Goal: Find specific page/section: Find specific page/section

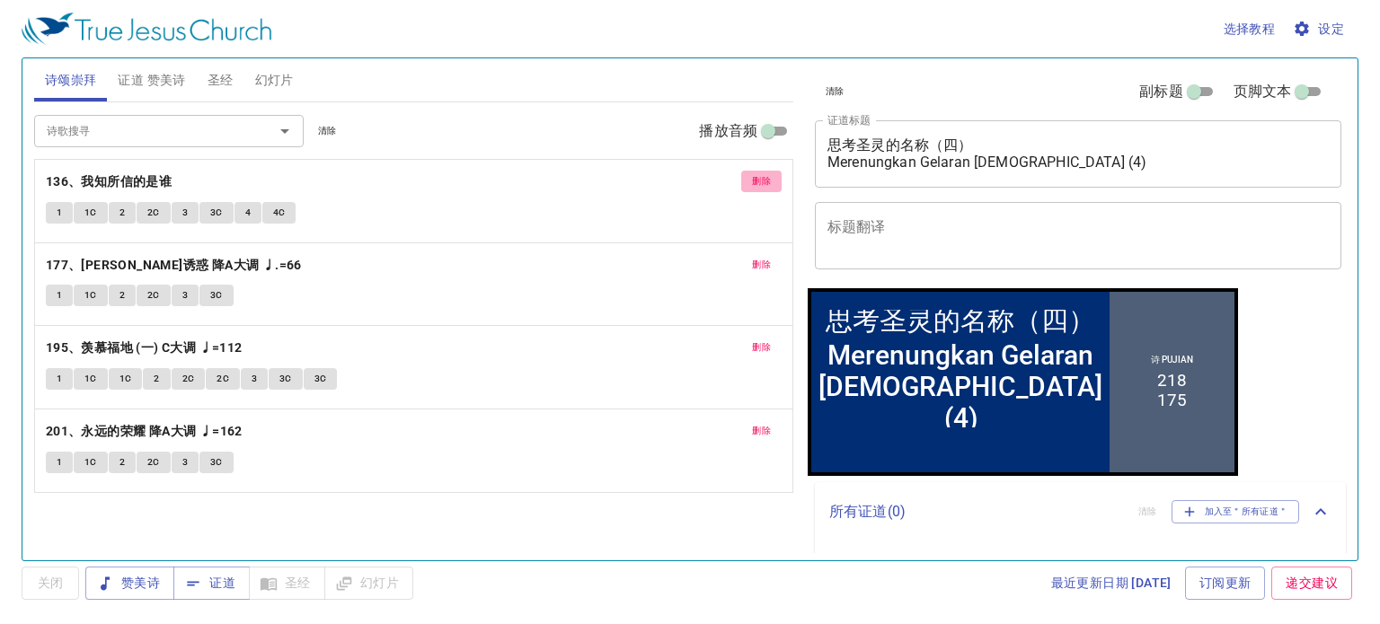
click at [754, 182] on span "删除" at bounding box center [761, 181] width 19 height 16
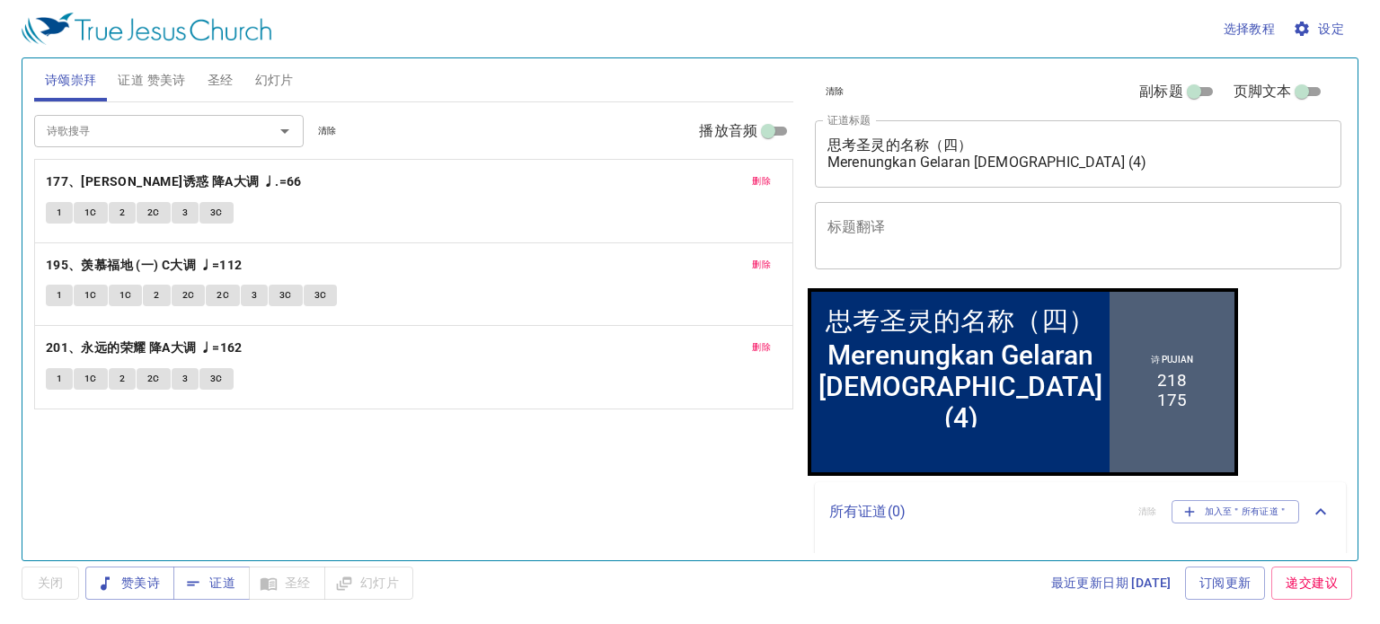
click at [755, 190] on button "删除" at bounding box center [761, 182] width 40 height 22
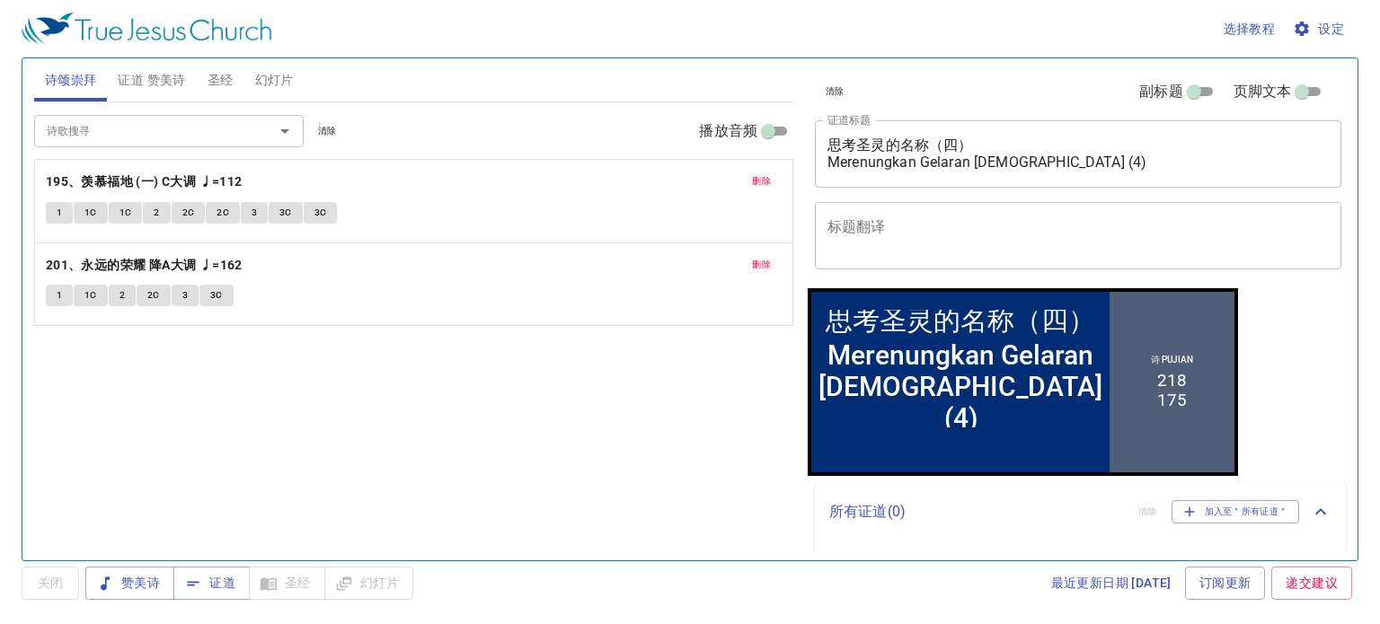
click at [765, 171] on button "删除" at bounding box center [761, 182] width 40 height 22
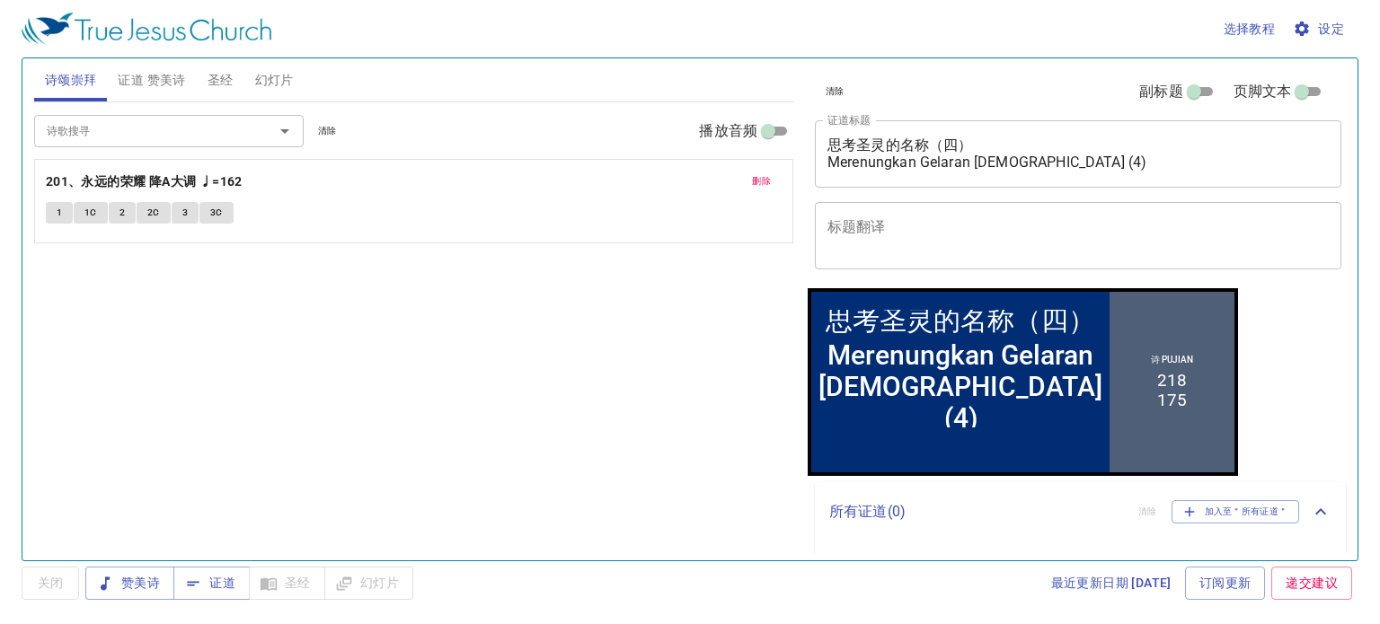
click at [760, 182] on span "删除" at bounding box center [761, 181] width 19 height 16
click at [117, 137] on input "诗歌搜寻" at bounding box center [143, 130] width 206 height 21
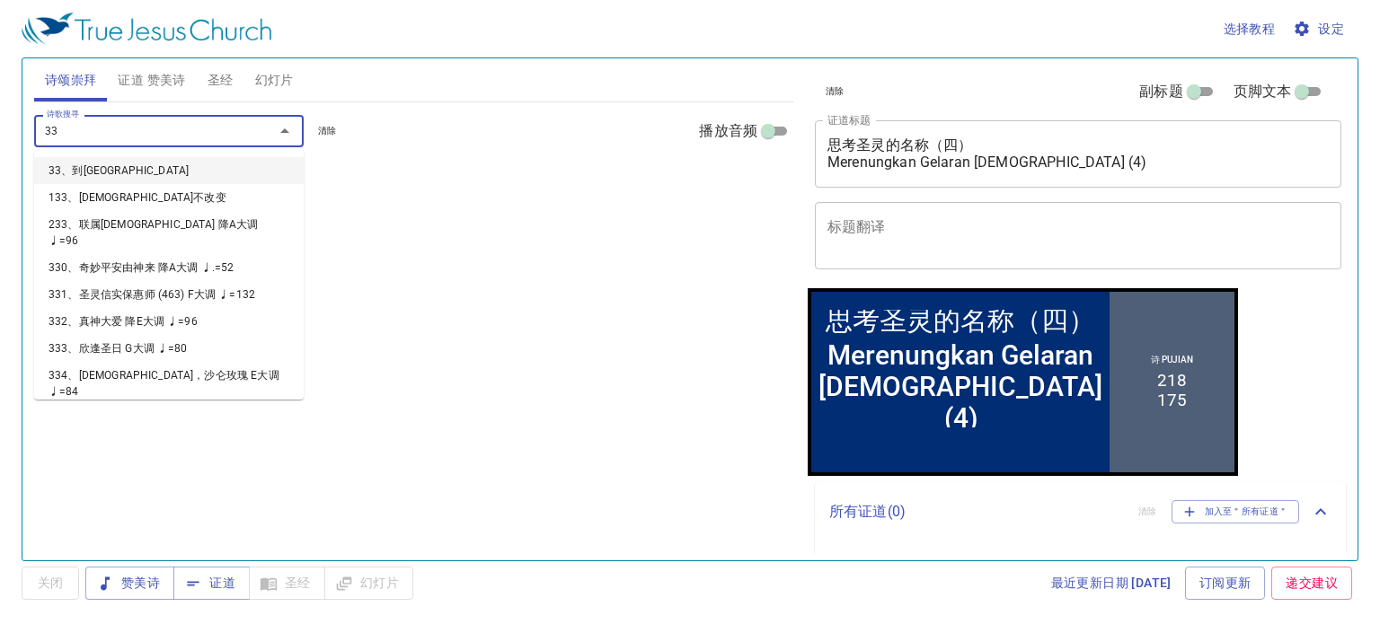
type input "333"
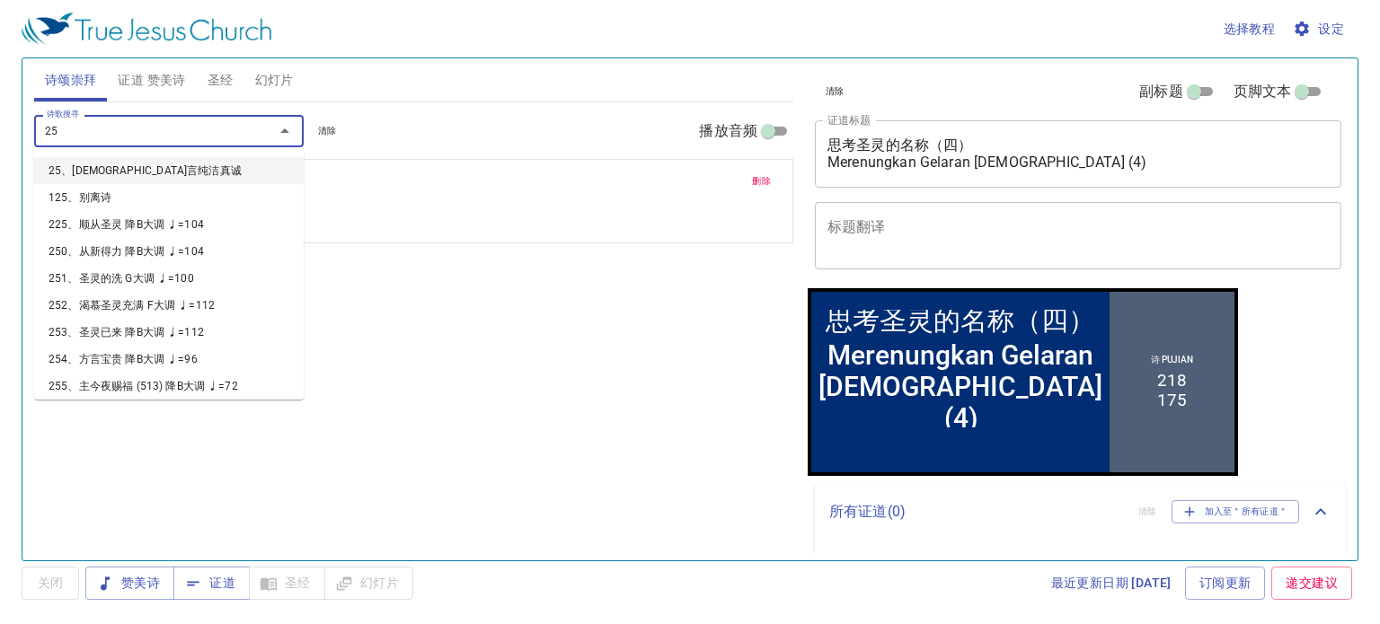
type input "256"
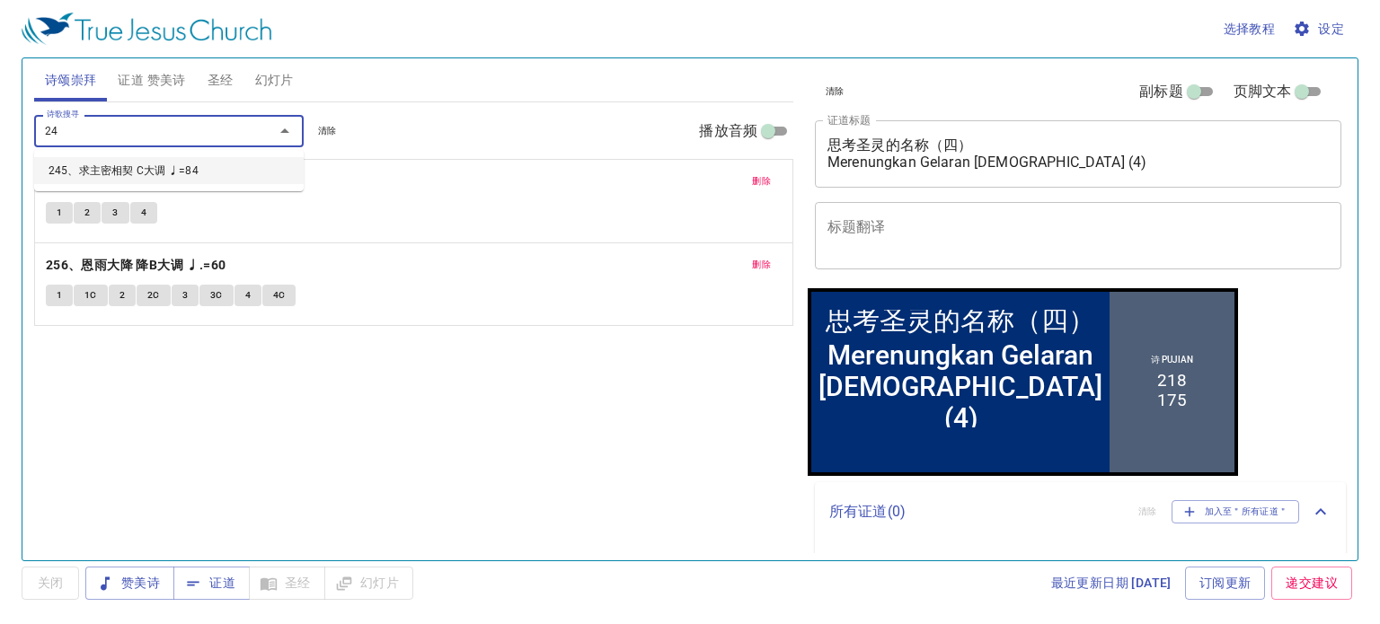
type input "245"
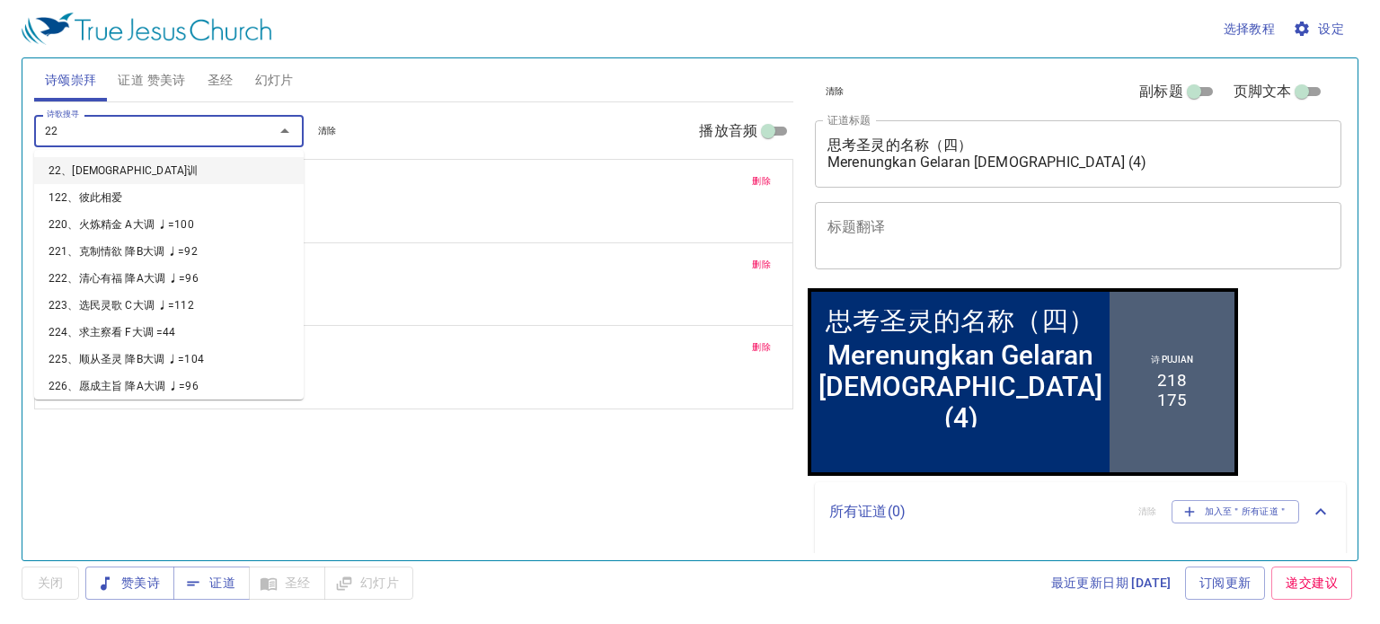
type input "225"
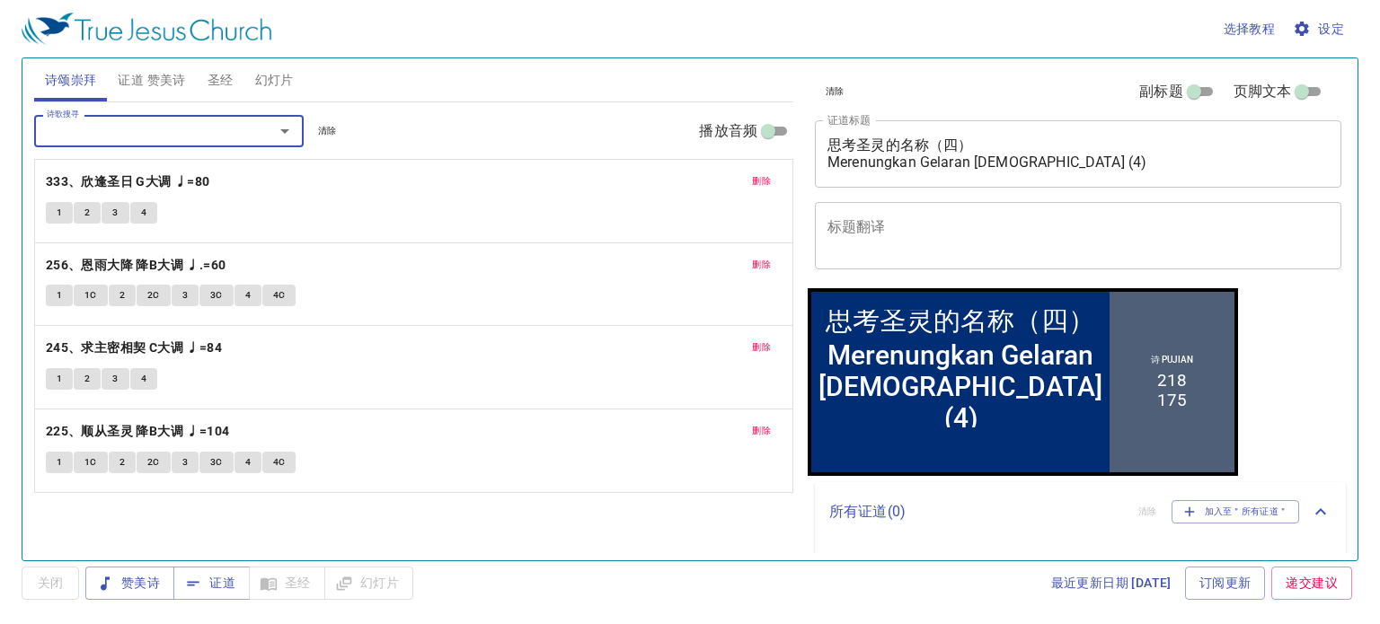
click at [147, 79] on span "证道 赞美诗" at bounding box center [151, 80] width 67 height 22
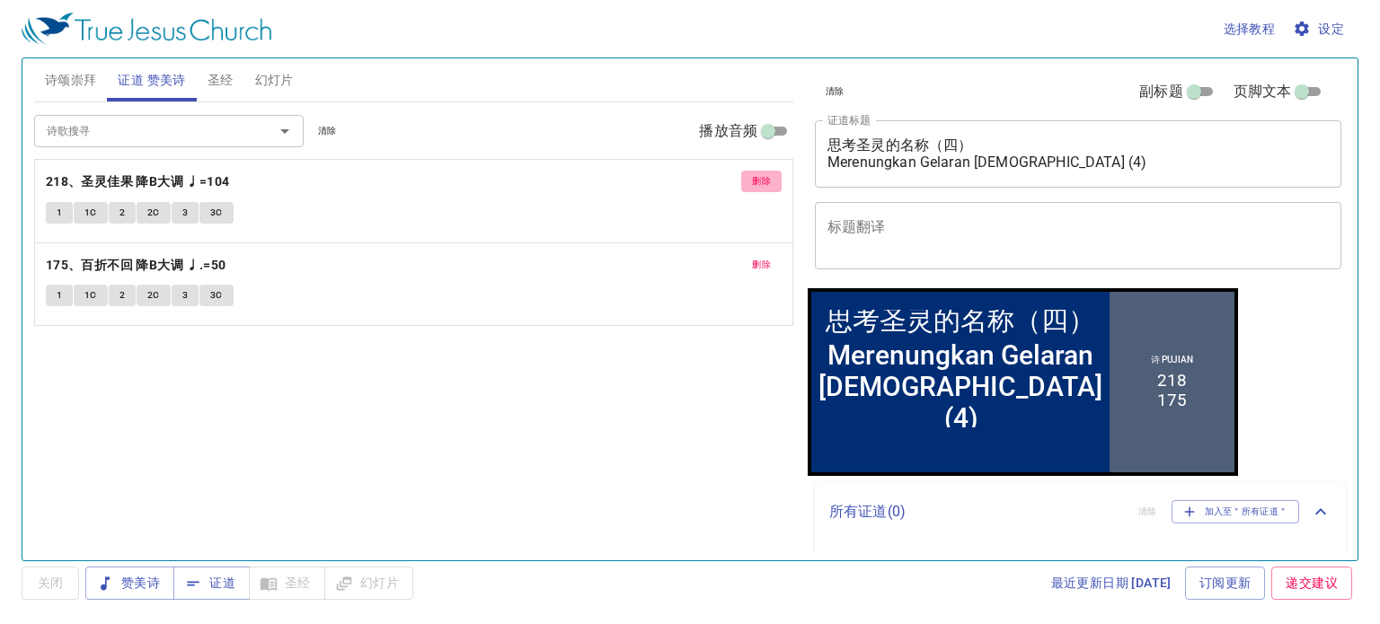
click at [768, 182] on span "删除" at bounding box center [761, 181] width 19 height 16
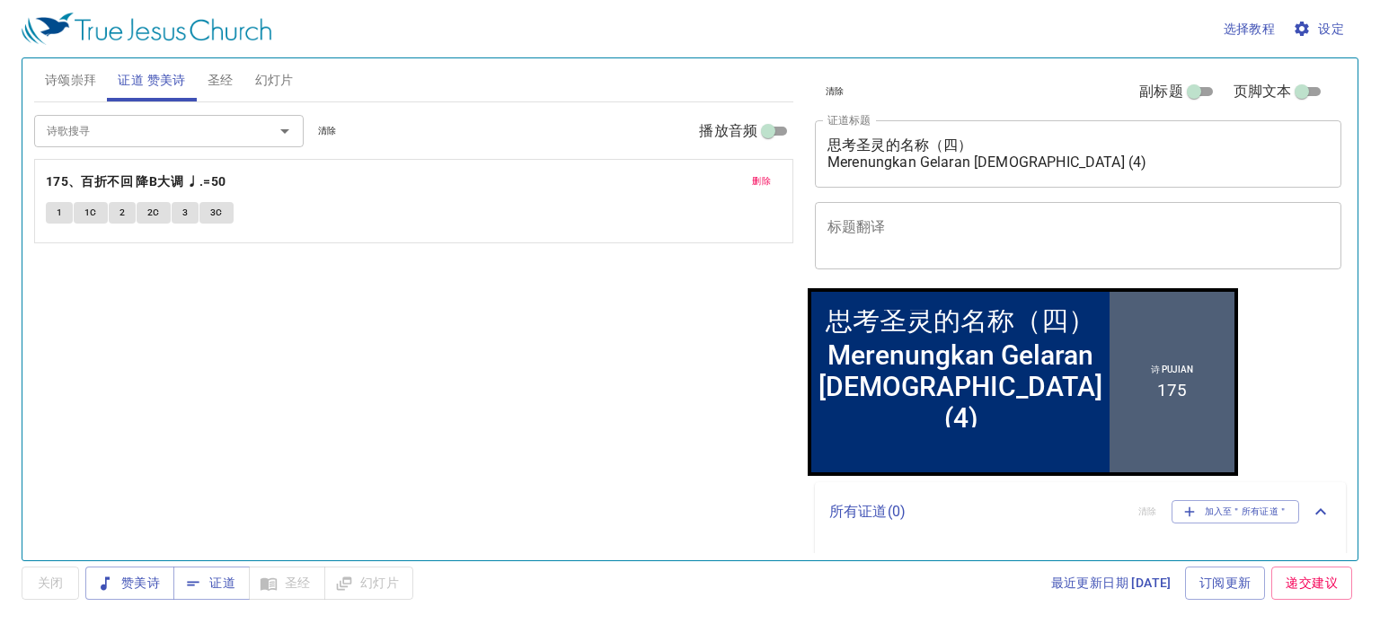
click at [765, 182] on span "删除" at bounding box center [761, 181] width 19 height 16
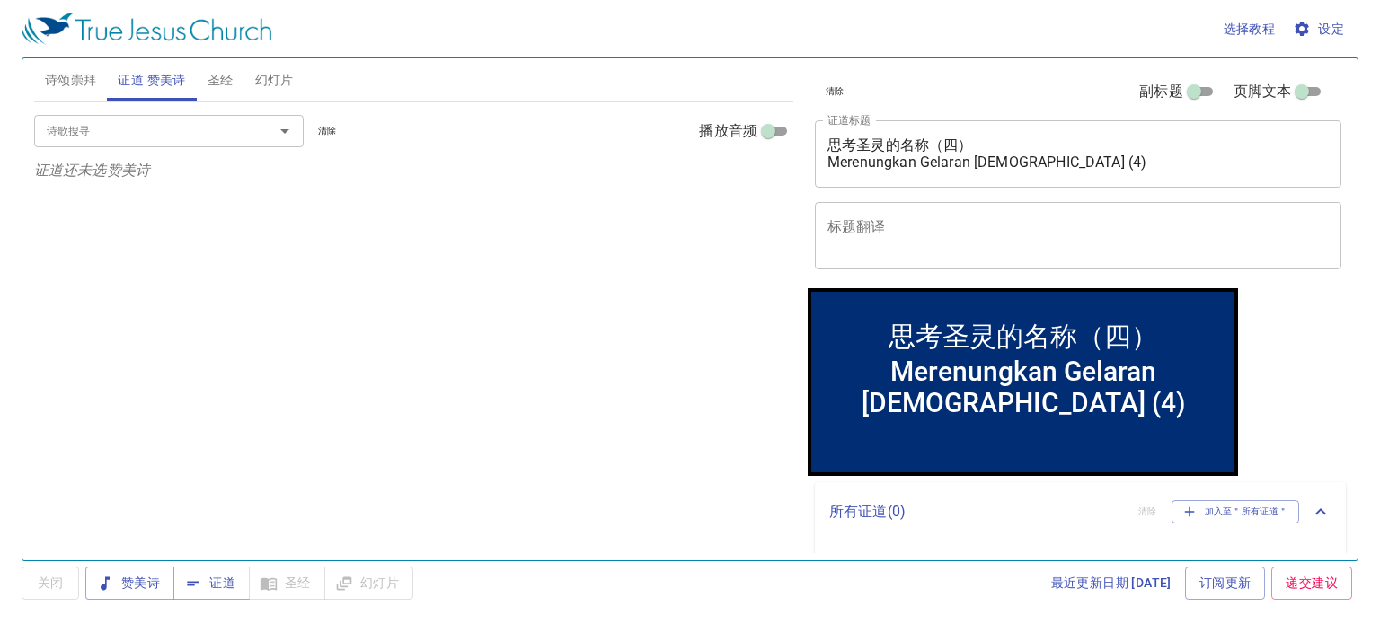
click at [207, 134] on input "诗歌搜寻" at bounding box center [143, 130] width 206 height 21
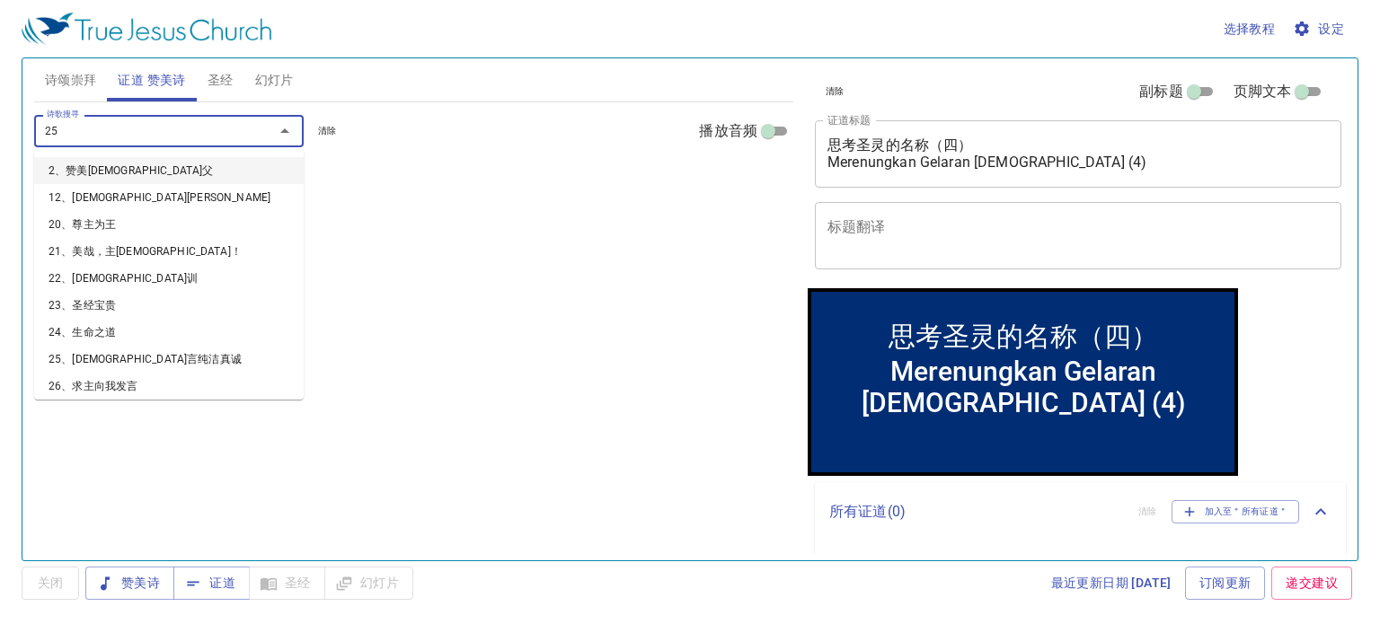
type input "251"
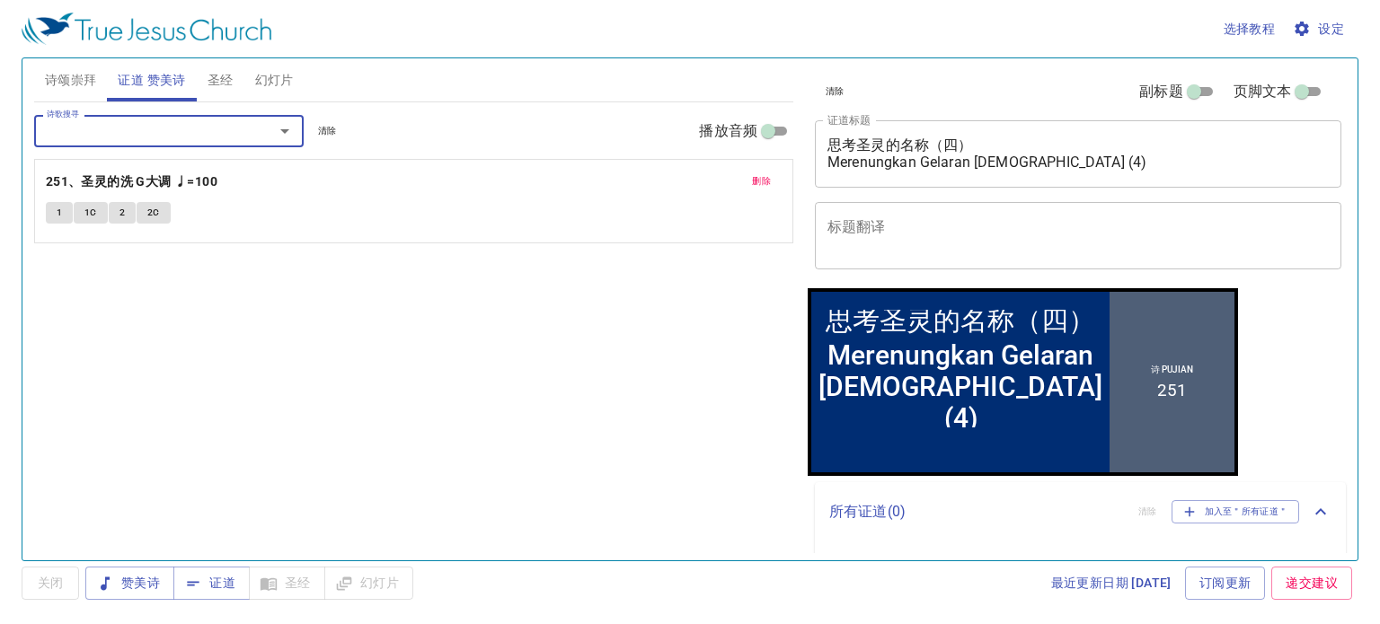
click at [205, 135] on input "诗歌搜寻" at bounding box center [143, 130] width 206 height 21
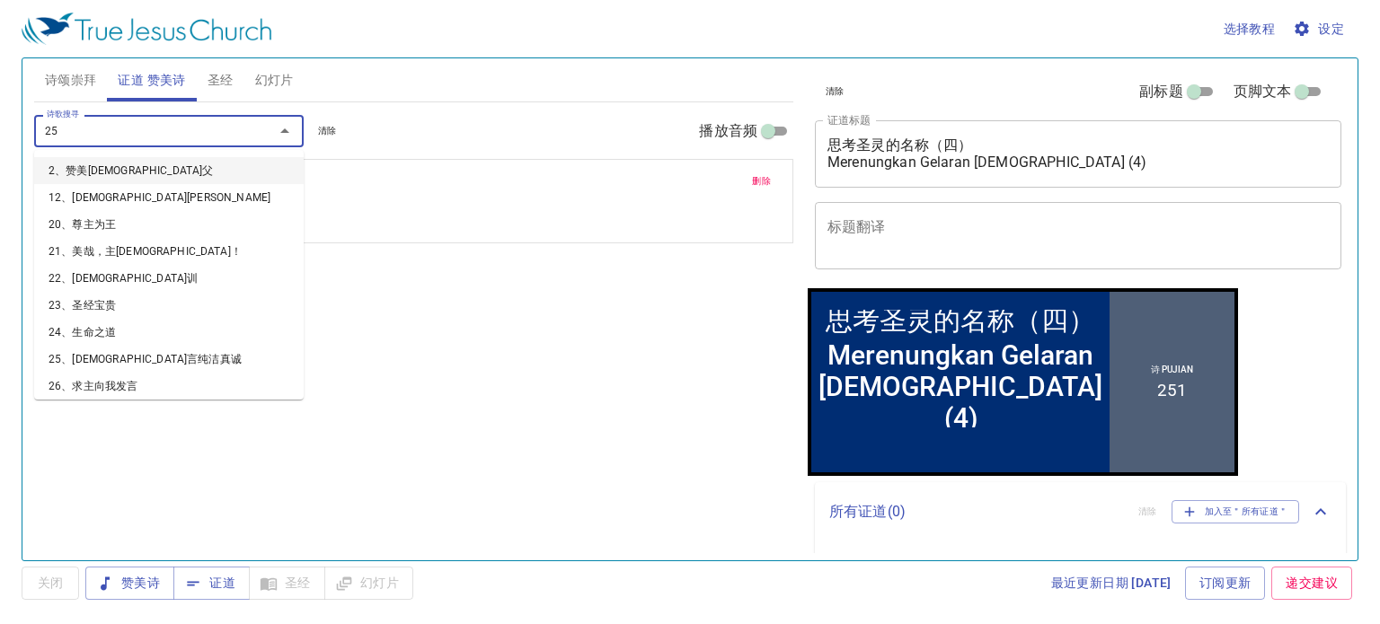
type input "250"
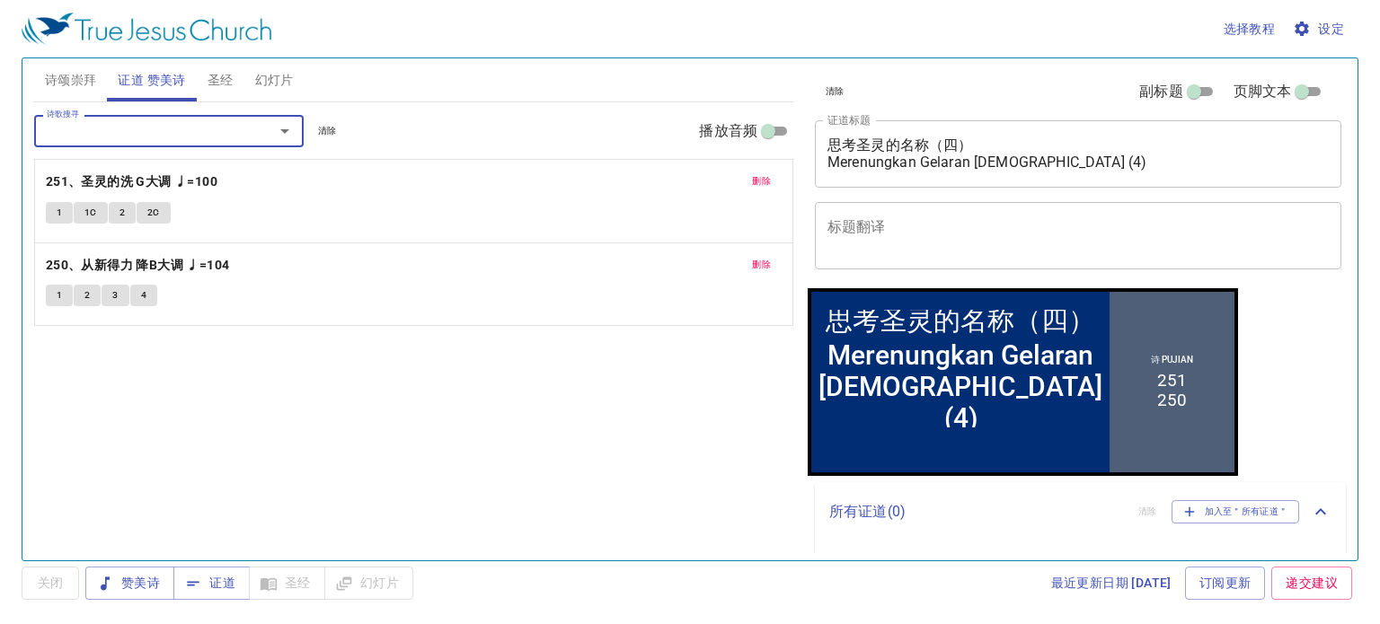
click at [959, 144] on textarea "思考圣灵的名称（四） Merenungkan Gelaran Roh Kudus (4)" at bounding box center [1077, 154] width 501 height 34
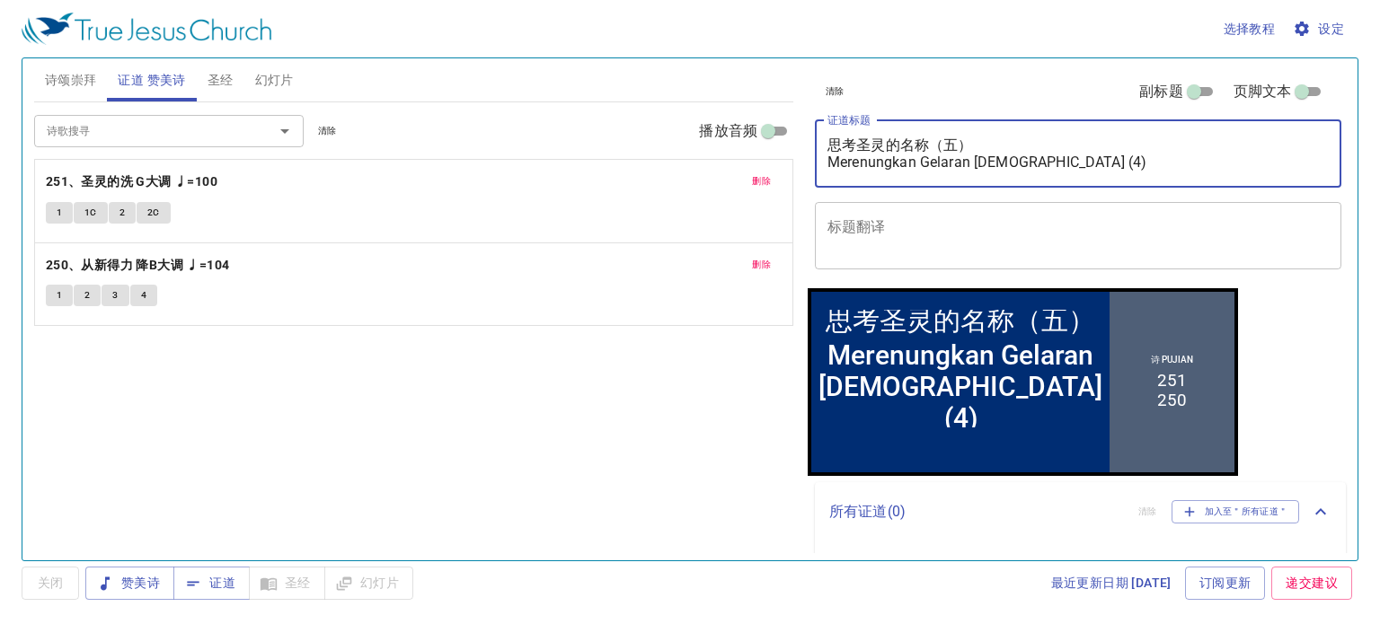
click at [1052, 160] on textarea "思考圣灵的名称（五） Merenungkan Gelaran Roh Kudus (4)" at bounding box center [1077, 154] width 501 height 34
type textarea "思考圣灵的名称（五） Merenungkan Gelaran [DEMOGRAPHIC_DATA] (5)"
click at [1053, 215] on div "x 标题翻译" at bounding box center [1078, 235] width 526 height 67
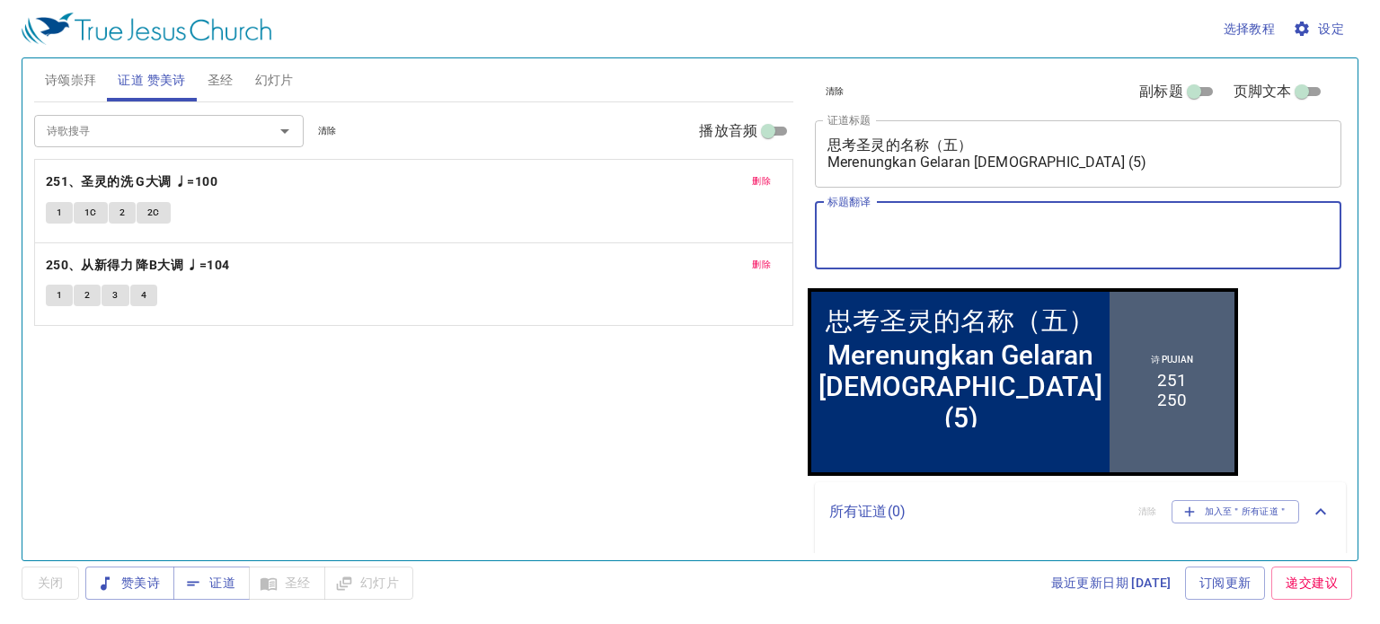
click at [651, 387] on div "诗歌搜寻 诗歌搜寻 清除 播放音频 删除 251、圣灵的洗 G大调 ♩=100 1 1C 2 2C 删除 250、从新得力 降B大调 ♩=104 1 2 3 4" at bounding box center [413, 323] width 759 height 443
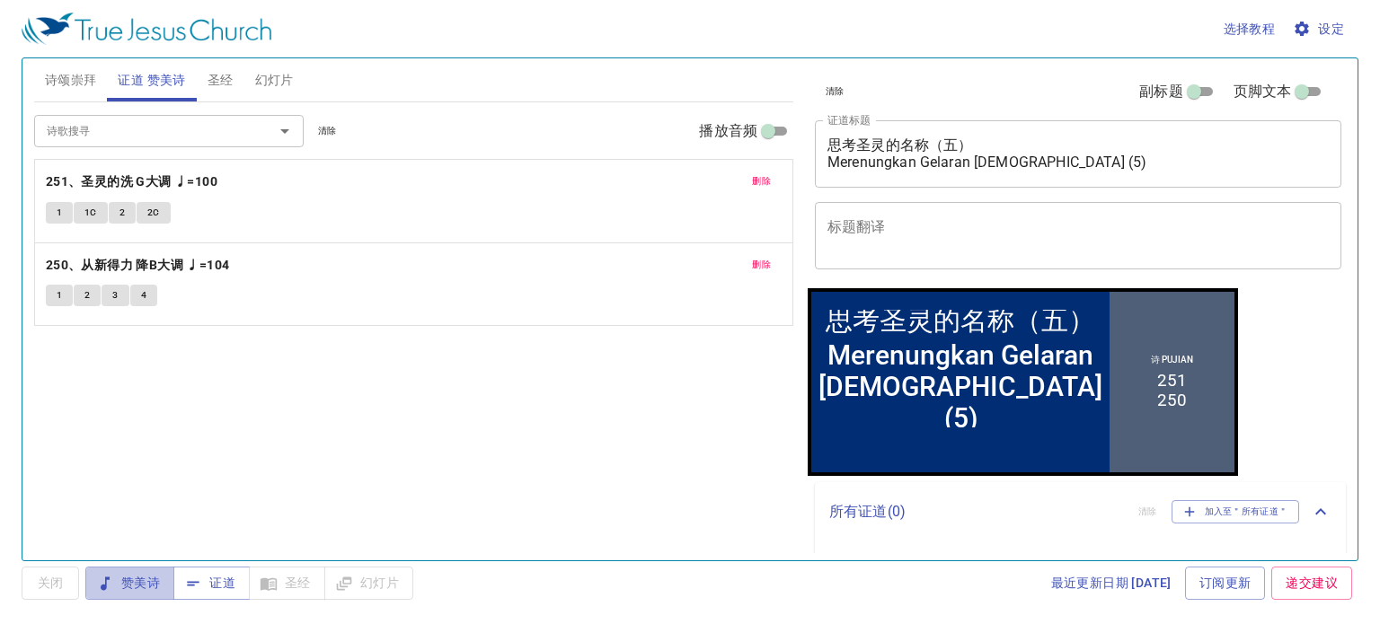
drag, startPoint x: 130, startPoint y: 585, endPoint x: 226, endPoint y: 499, distance: 129.2
click at [131, 585] on span "赞美诗" at bounding box center [130, 583] width 60 height 22
click at [47, 592] on span "关闭" at bounding box center [50, 583] width 29 height 22
click at [133, 577] on span "赞美诗" at bounding box center [130, 583] width 60 height 22
click at [284, 75] on span "幻灯片" at bounding box center [274, 80] width 39 height 22
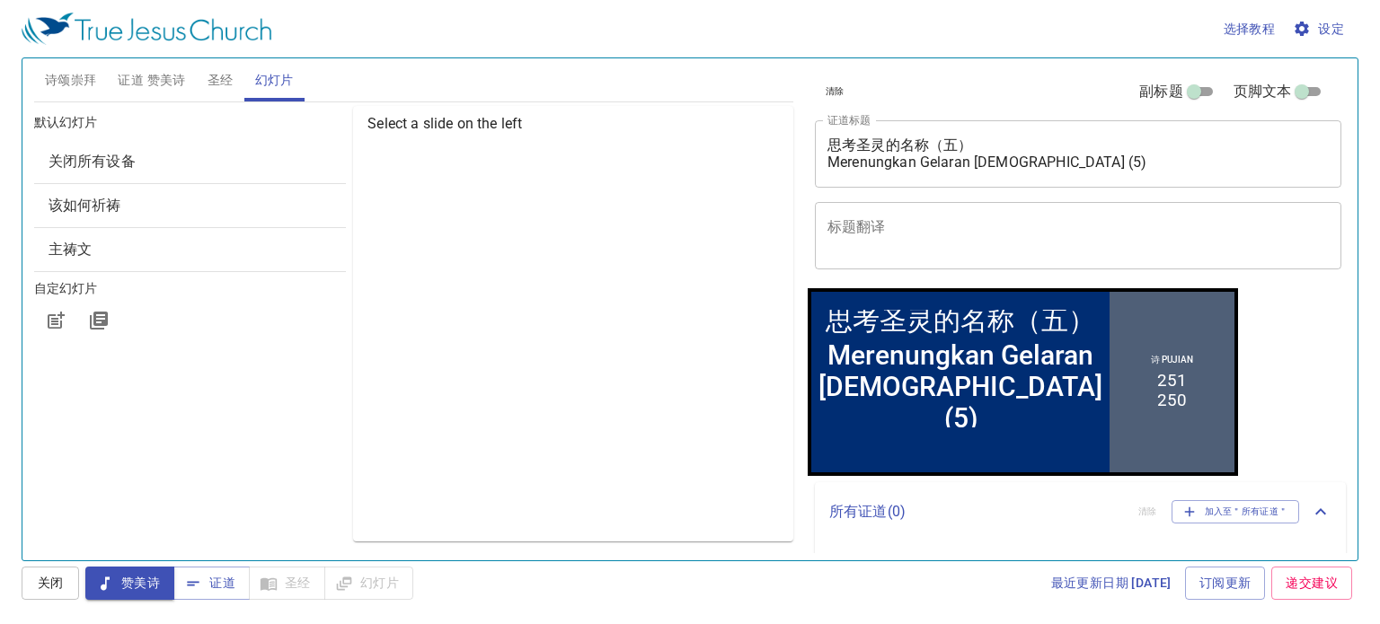
click at [93, 161] on span "关闭所有设备" at bounding box center [92, 161] width 87 height 17
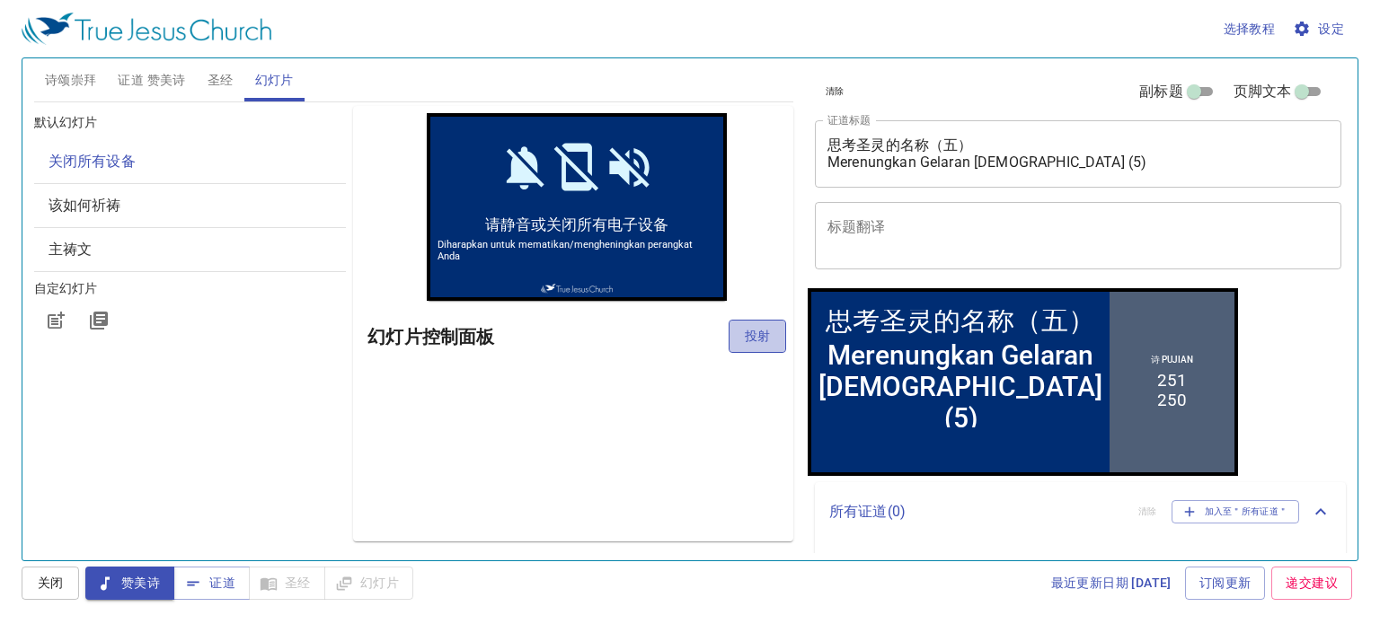
click at [766, 332] on span "投射" at bounding box center [757, 336] width 29 height 22
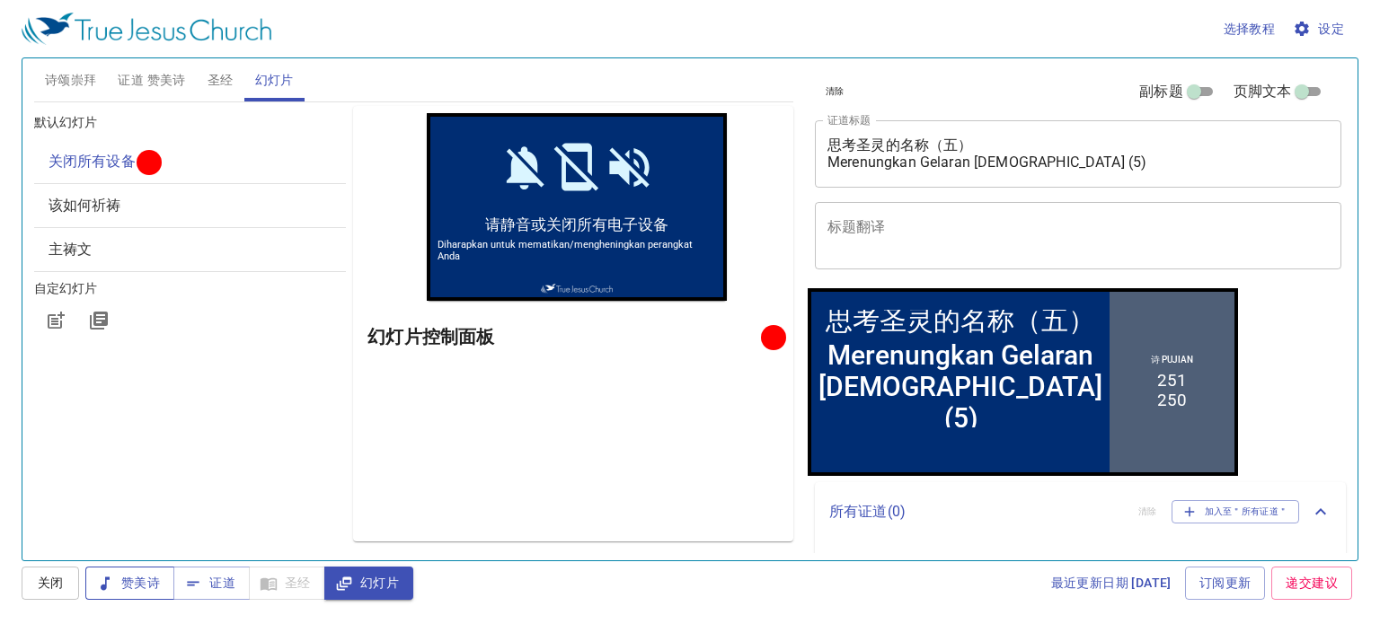
click at [145, 584] on span "赞美诗" at bounding box center [130, 583] width 60 height 22
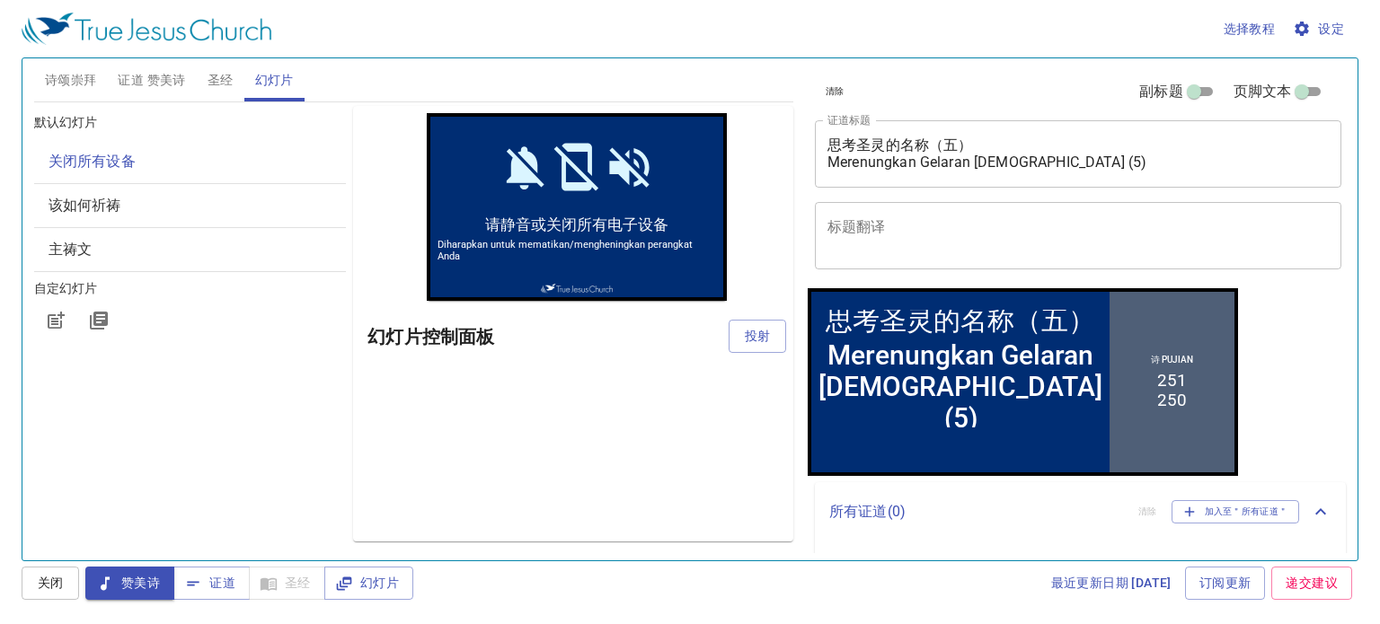
click at [65, 78] on span "诗颂崇拜" at bounding box center [71, 80] width 52 height 22
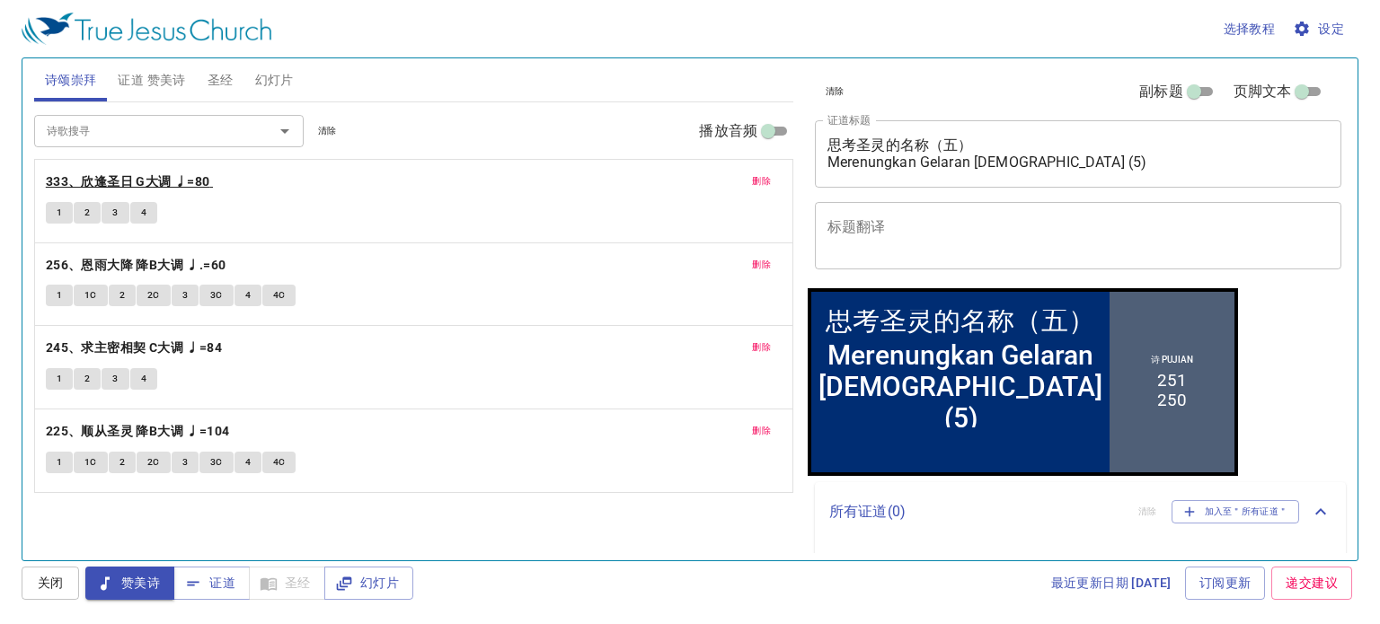
click at [58, 181] on b "333、欣逢圣日 G大调 ♩=80" at bounding box center [128, 182] width 164 height 22
click at [59, 212] on span "1" at bounding box center [59, 213] width 5 height 16
click at [87, 210] on span "2" at bounding box center [86, 213] width 5 height 16
click at [112, 211] on span "3" at bounding box center [114, 213] width 5 height 16
click at [144, 209] on span "4" at bounding box center [143, 213] width 5 height 16
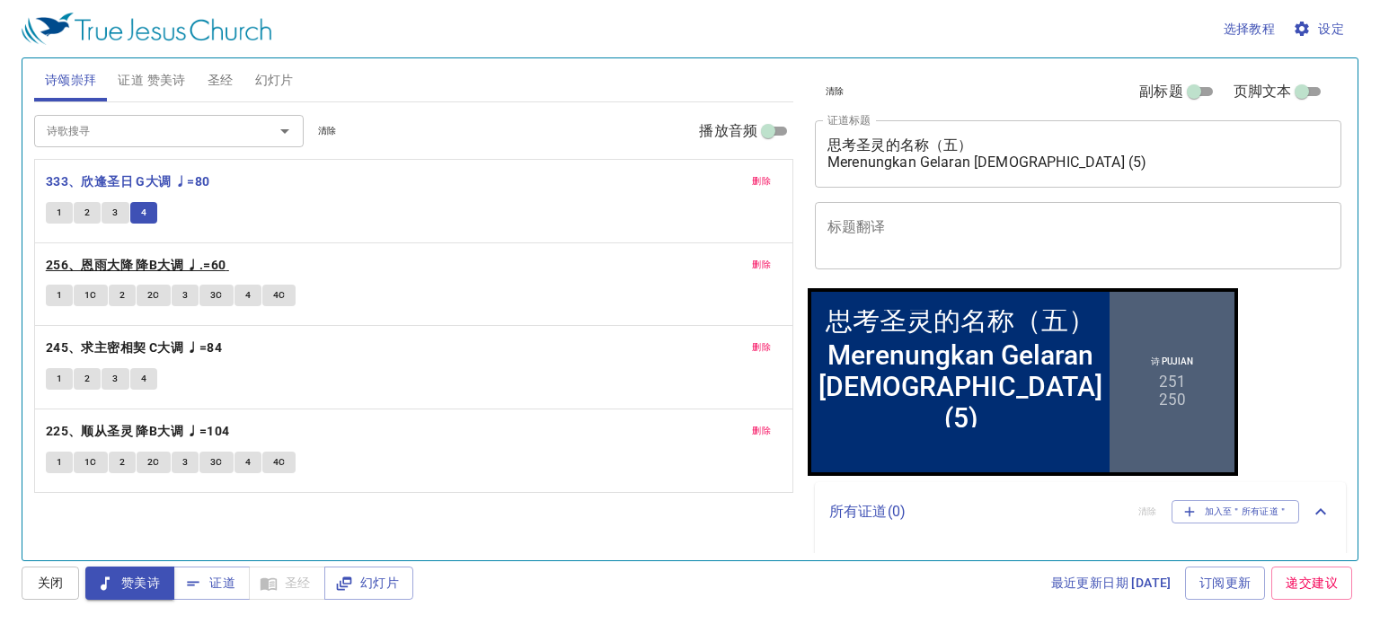
click at [109, 261] on b "256、恩雨大降 降B大调 ♩.=60" at bounding box center [136, 265] width 181 height 22
click at [61, 297] on span "1" at bounding box center [59, 296] width 5 height 16
click at [93, 299] on span "1C" at bounding box center [90, 296] width 13 height 16
click at [120, 297] on span "2" at bounding box center [121, 296] width 5 height 16
click at [150, 294] on span "2C" at bounding box center [153, 296] width 13 height 16
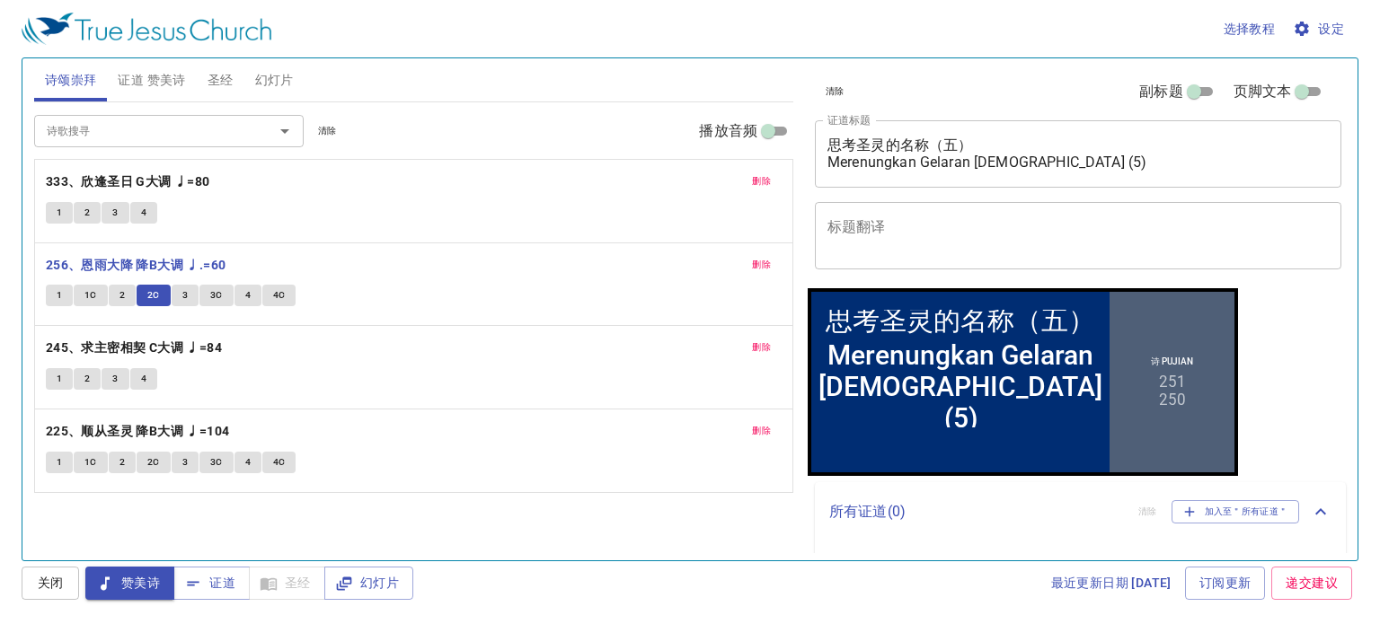
click at [183, 296] on span "3" at bounding box center [184, 296] width 5 height 16
click at [212, 296] on span "3C" at bounding box center [216, 296] width 13 height 16
click at [246, 292] on span "4" at bounding box center [247, 296] width 5 height 16
click at [273, 297] on span "4C" at bounding box center [279, 296] width 13 height 16
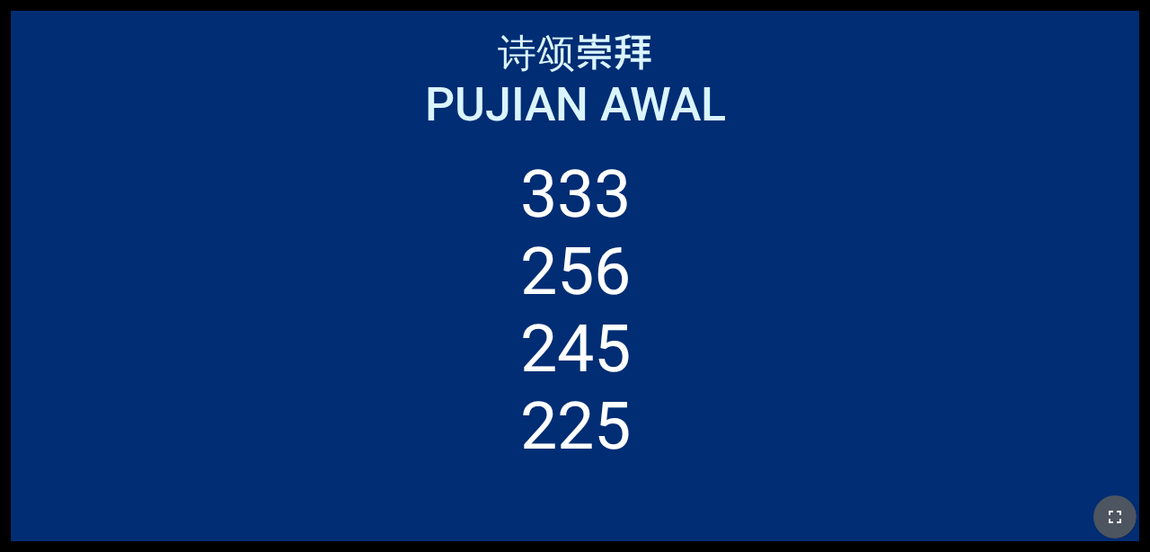
click at [721, 524] on icon "button" at bounding box center [1115, 517] width 22 height 22
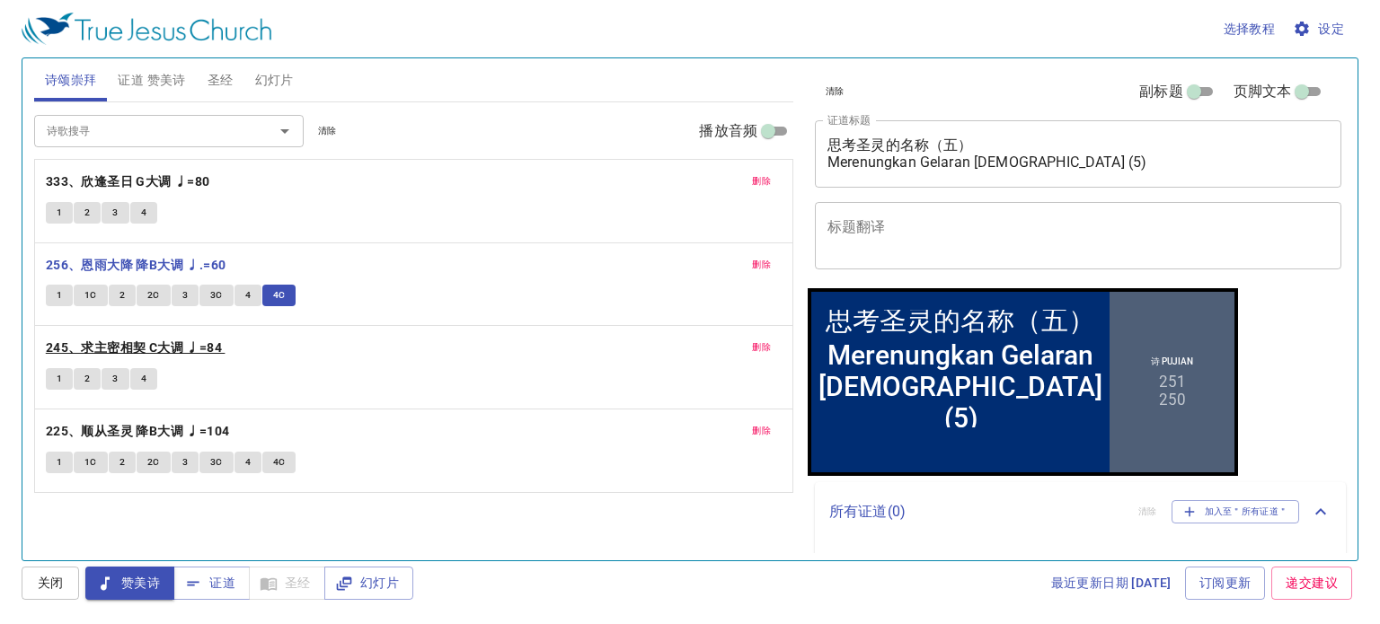
click at [106, 341] on b "245、求主密相契 C大调 ♩=84" at bounding box center [134, 348] width 176 height 22
click at [58, 378] on span "1" at bounding box center [59, 379] width 5 height 16
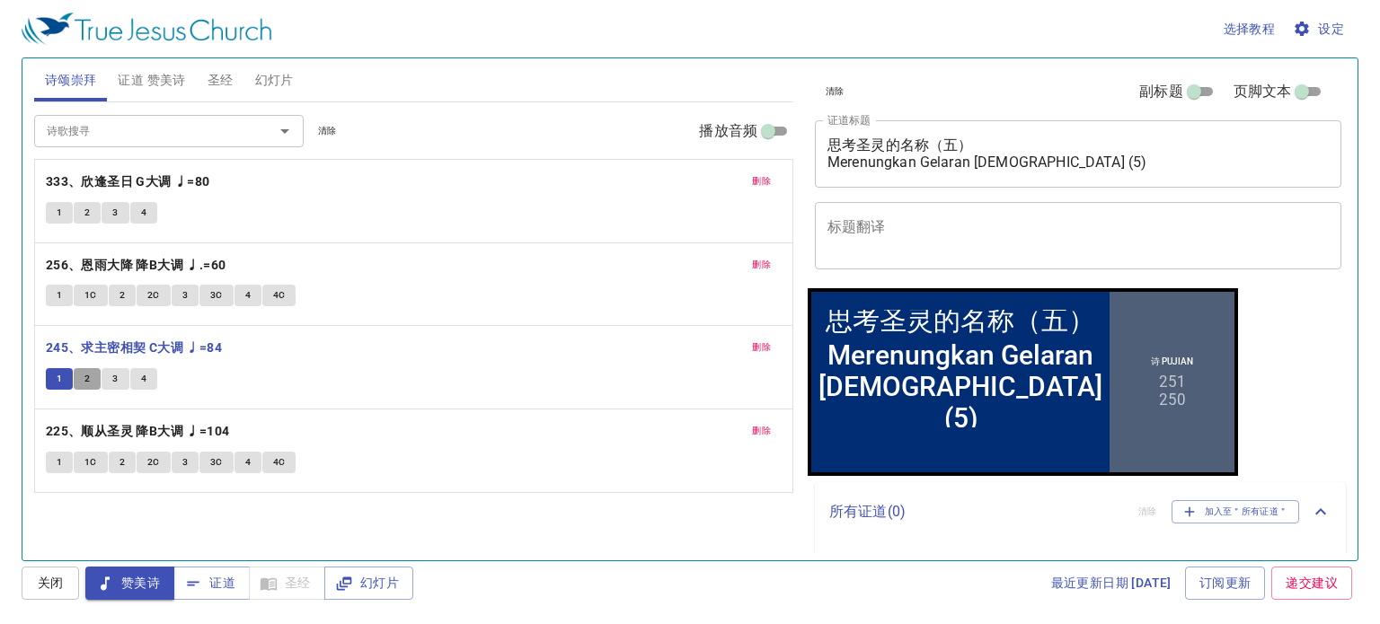
click at [85, 378] on span "2" at bounding box center [86, 379] width 5 height 16
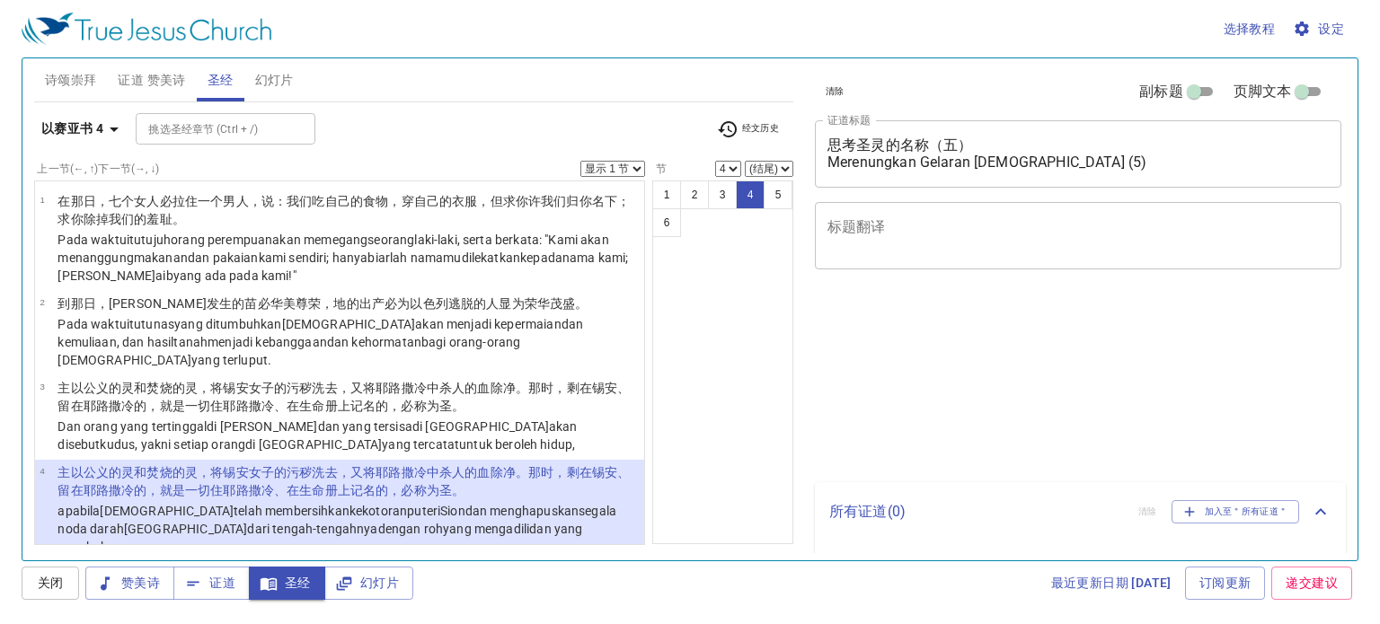
select select "4"
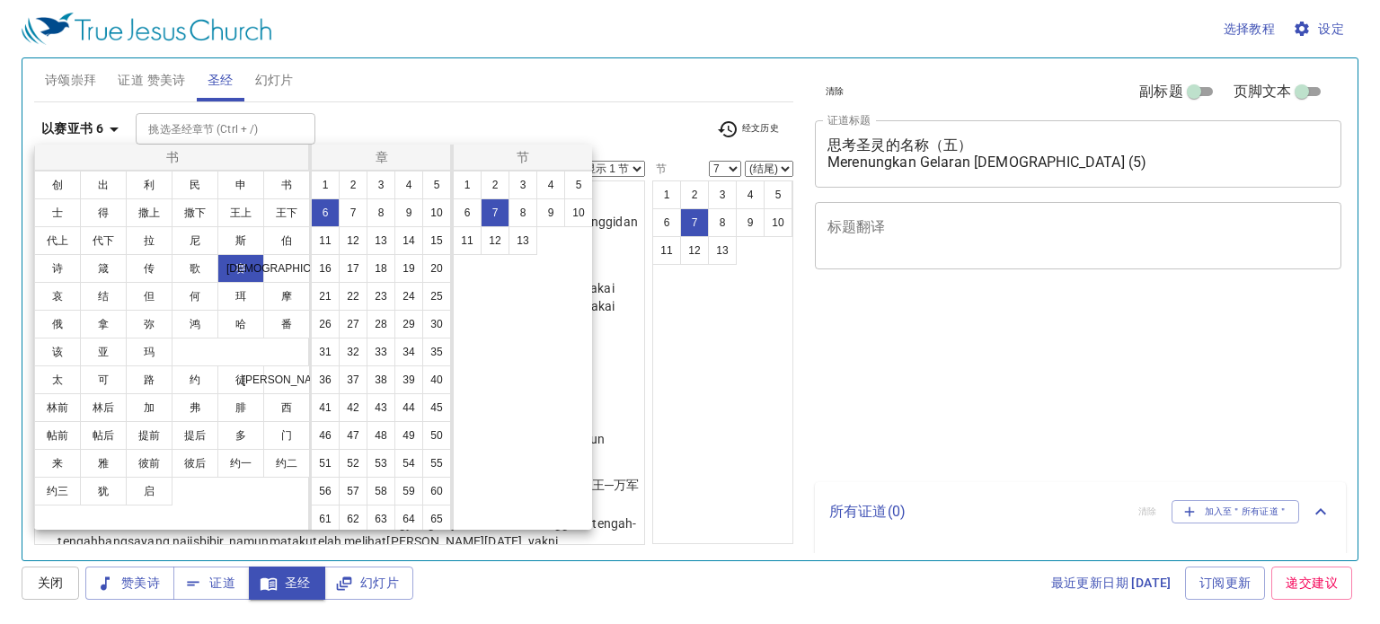
select select "7"
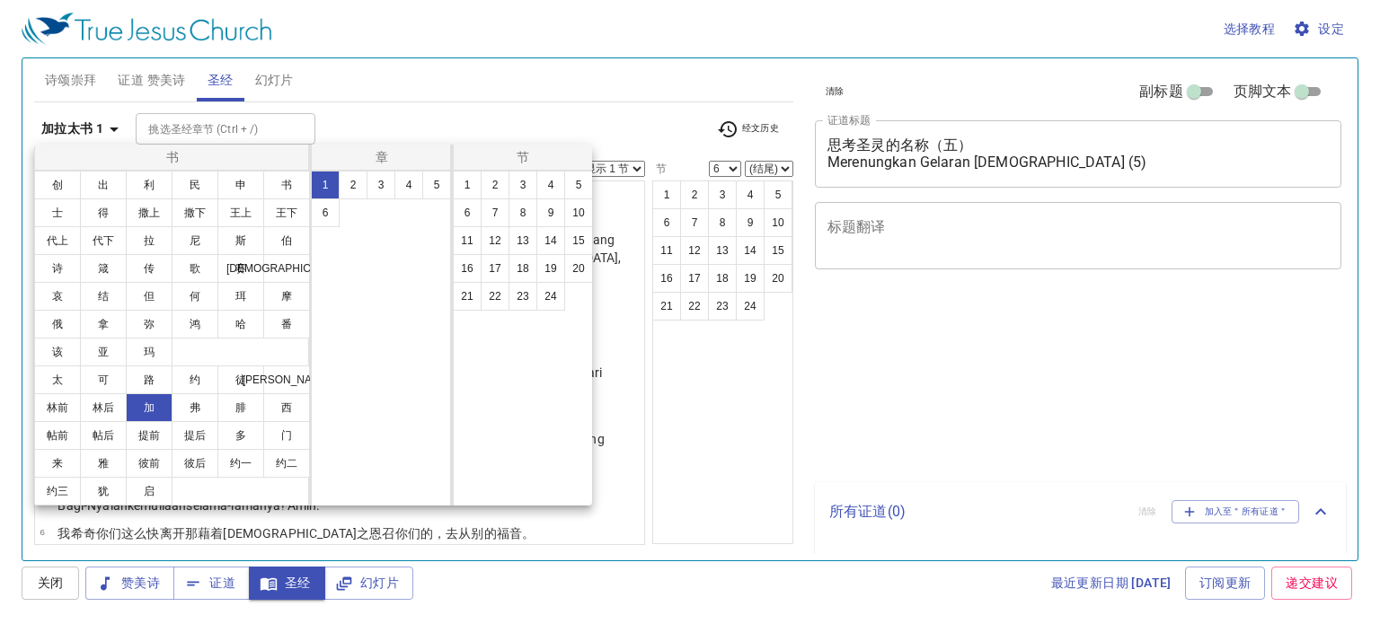
select select "6"
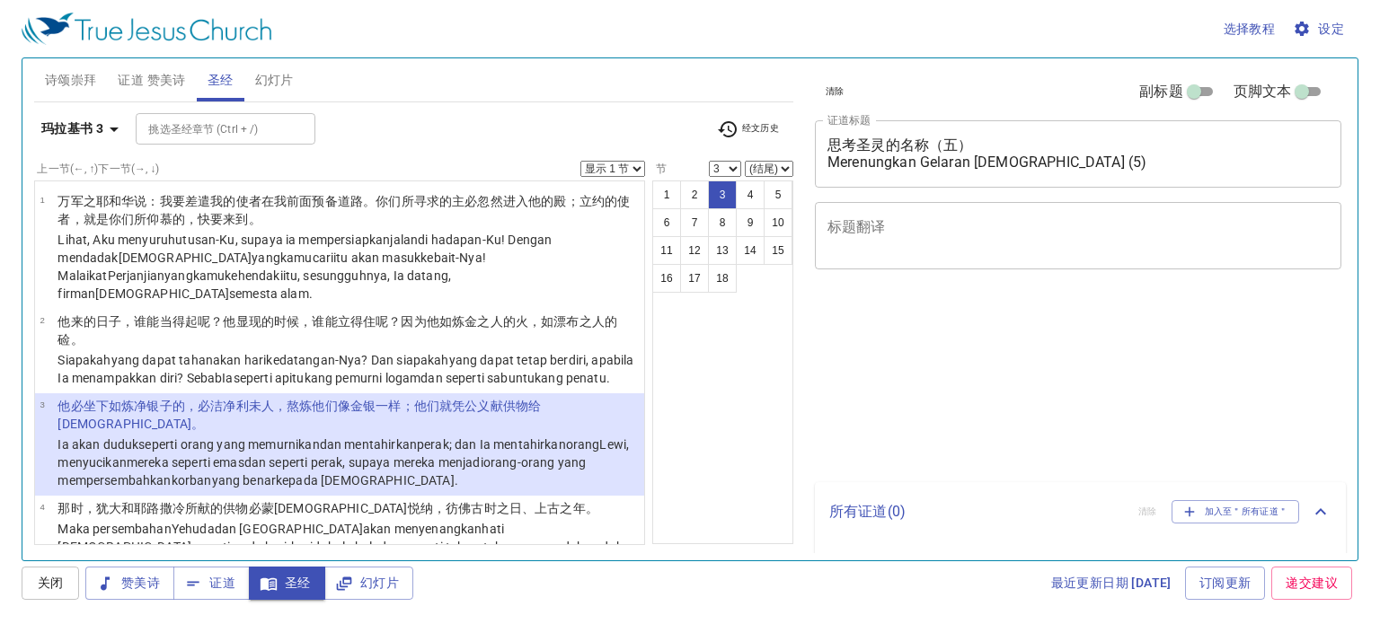
select select "3"
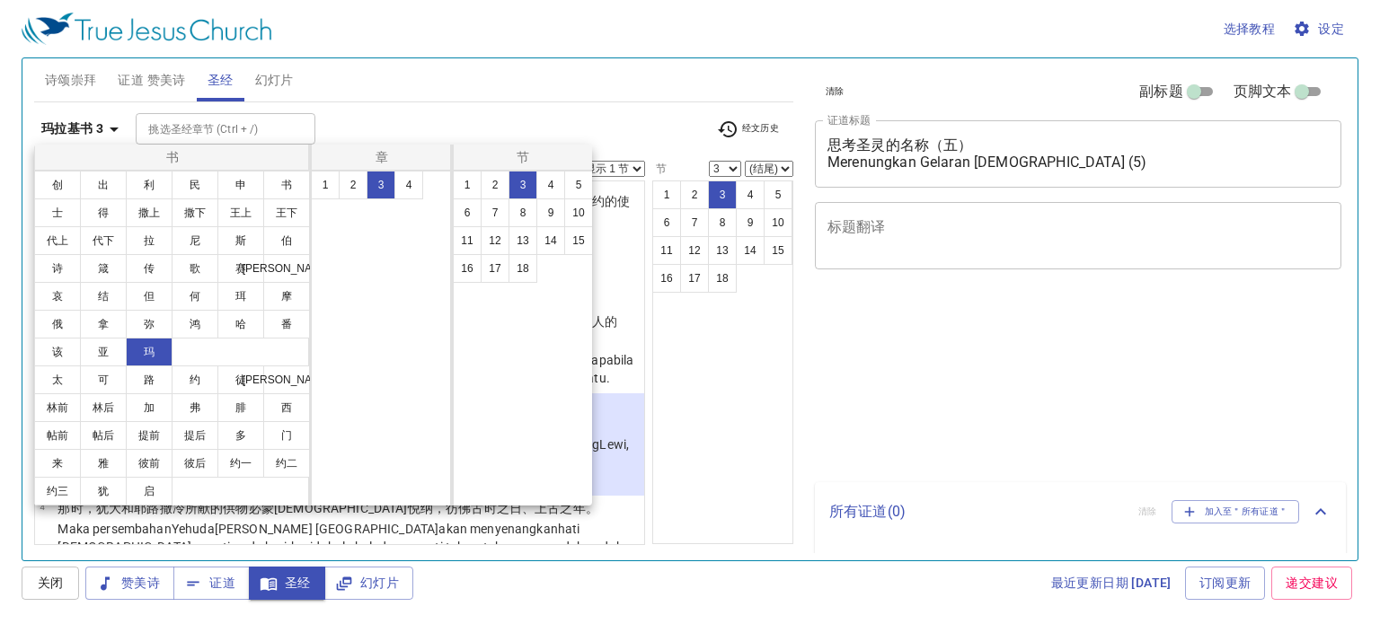
select select "3"
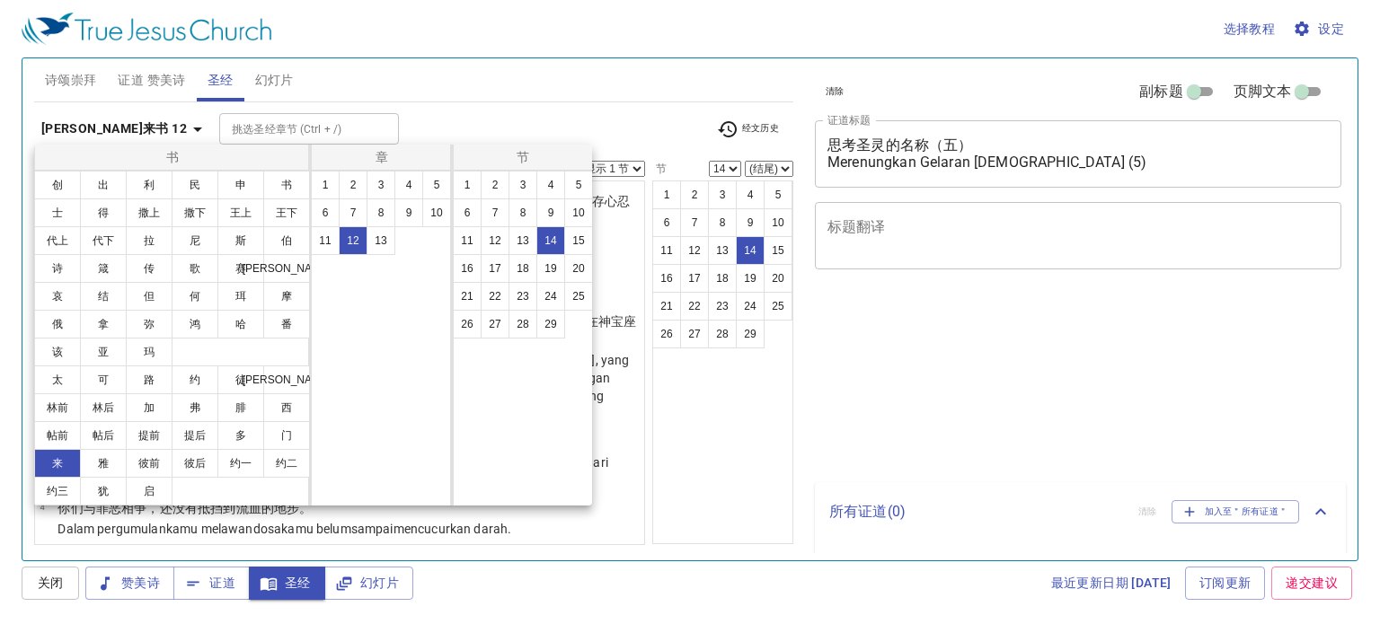
select select "14"
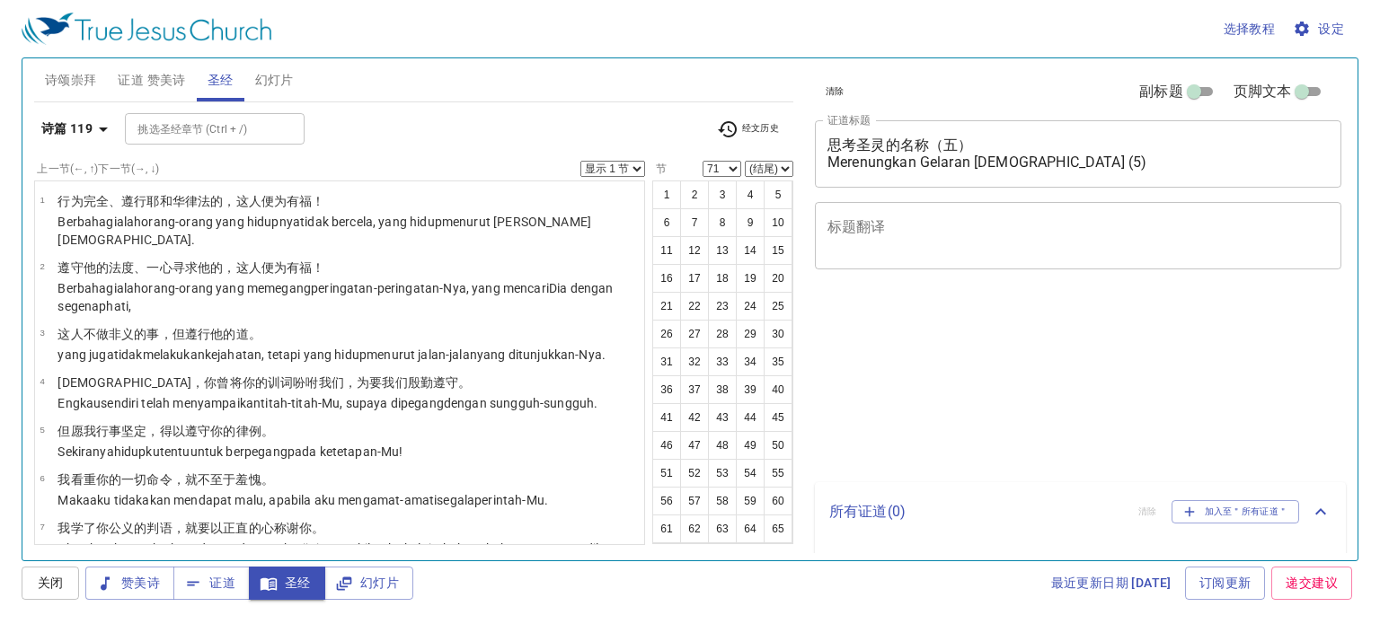
select select "71"
